Goal: Task Accomplishment & Management: Manage account settings

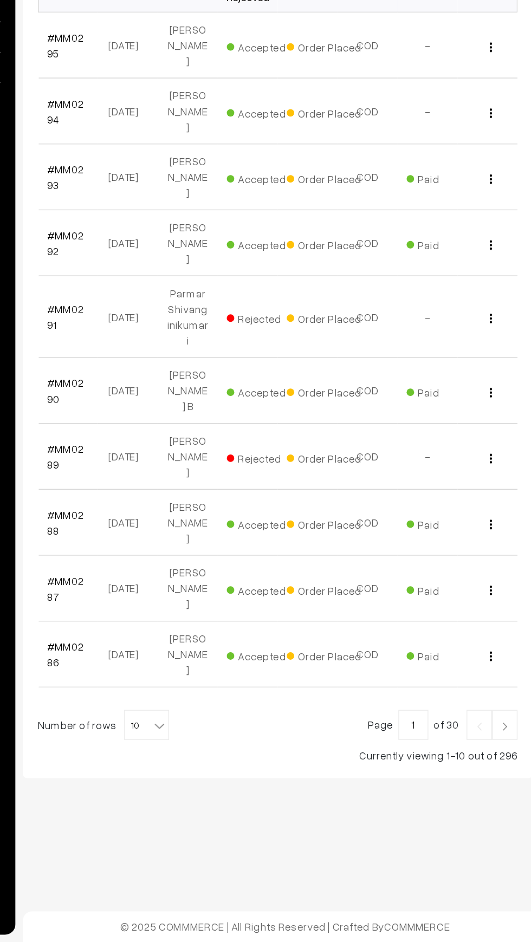
click at [509, 774] on link at bounding box center [500, 785] width 18 height 22
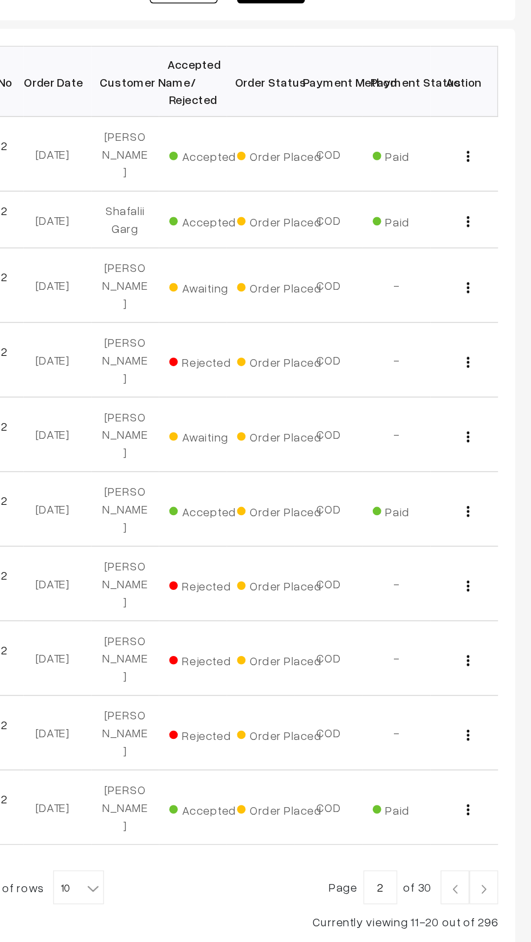
click at [482, 760] on img at bounding box center [482, 763] width 10 height 6
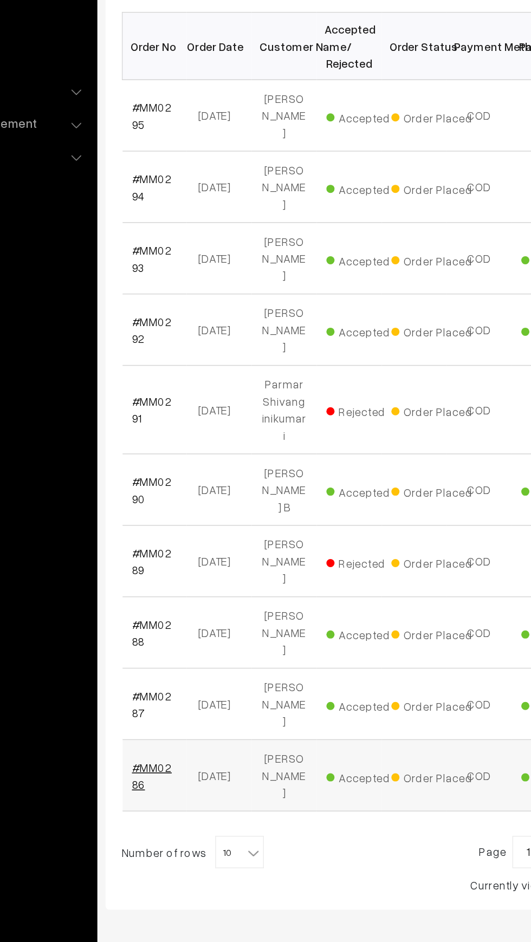
click at [196, 724] on link "#MM0286" at bounding box center [183, 734] width 27 height 21
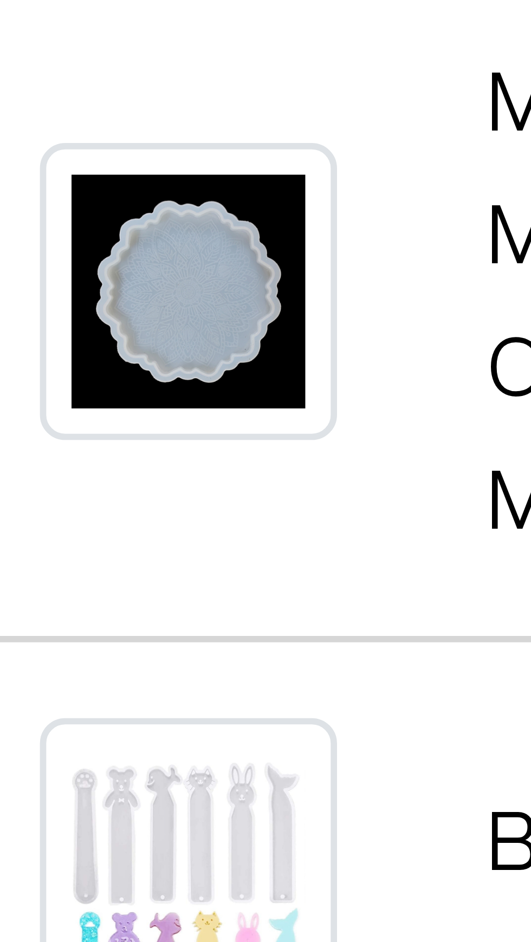
scroll to position [27, 0]
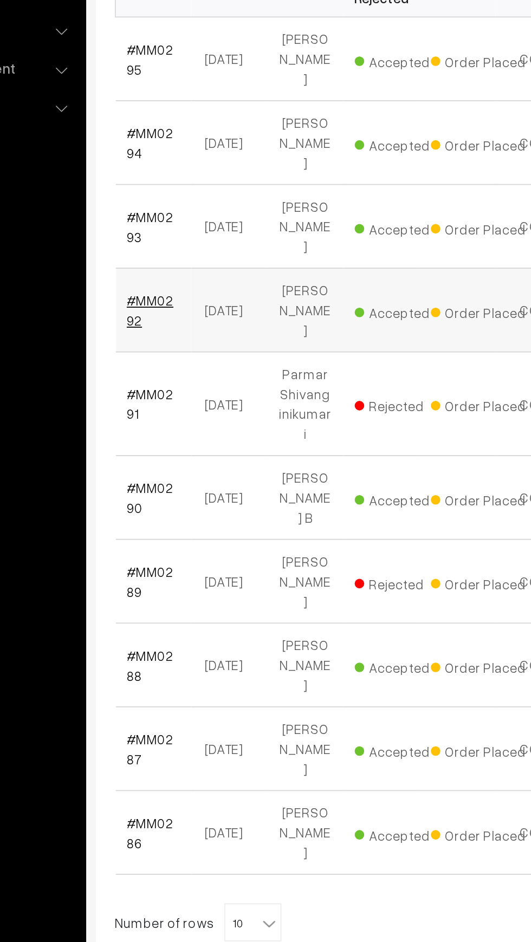
click at [175, 426] on link "#MM0292" at bounding box center [183, 436] width 27 height 21
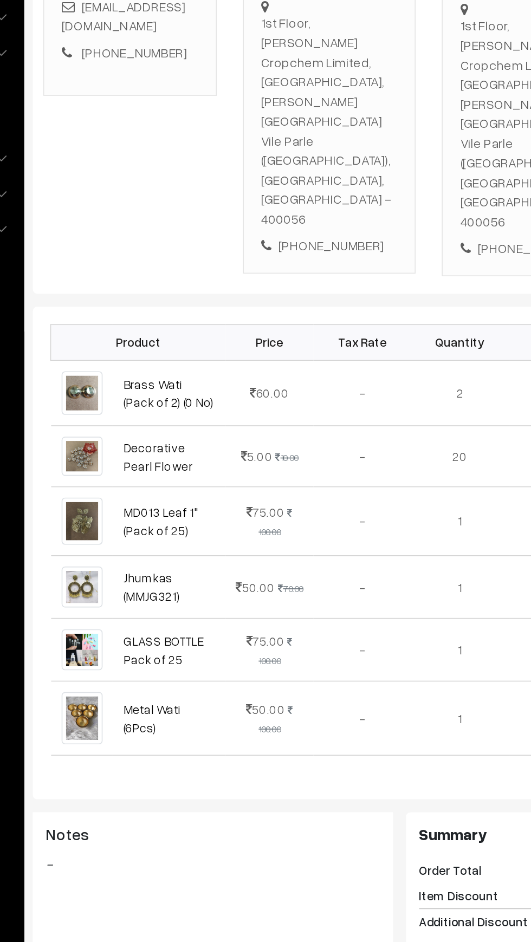
scroll to position [83, 0]
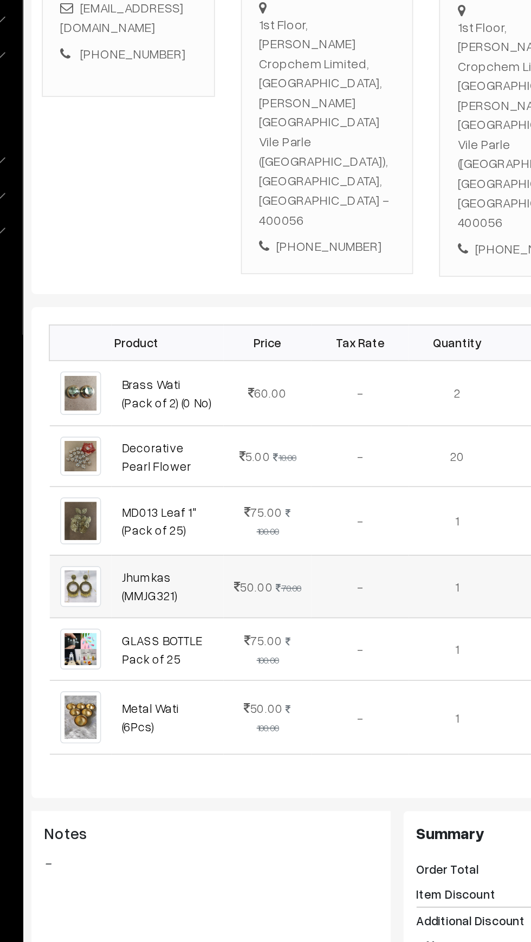
click at [292, 524] on td "50.00 70.00" at bounding box center [298, 543] width 55 height 39
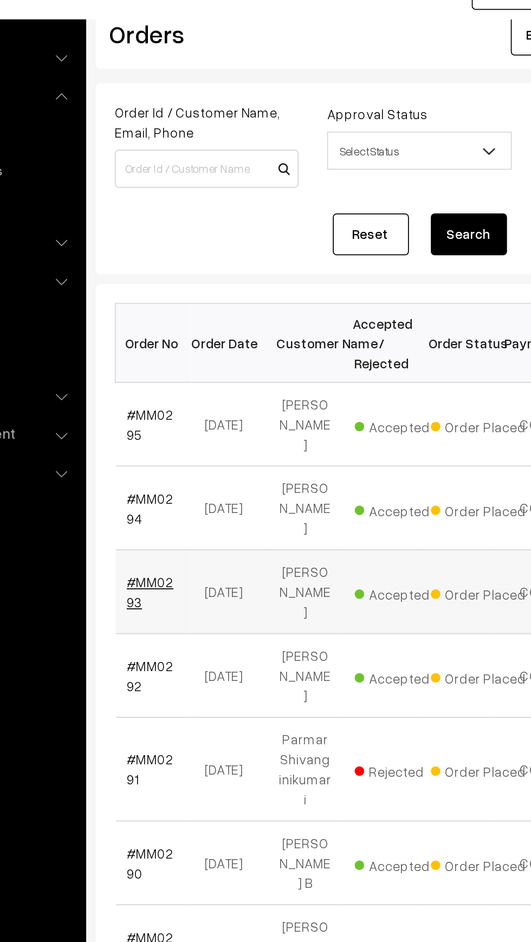
click at [171, 379] on link "#MM0293" at bounding box center [183, 389] width 27 height 21
